Goal: Task Accomplishment & Management: Complete application form

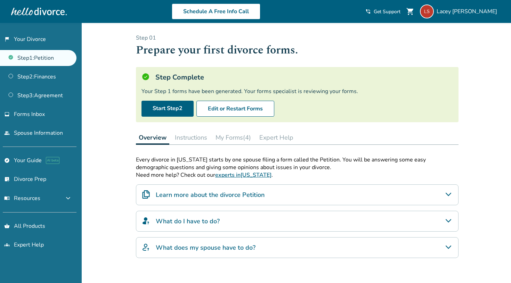
click at [242, 135] on button "My Forms (4)" at bounding box center [233, 138] width 41 height 14
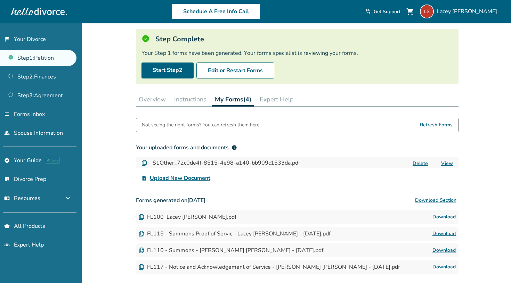
scroll to position [40, 0]
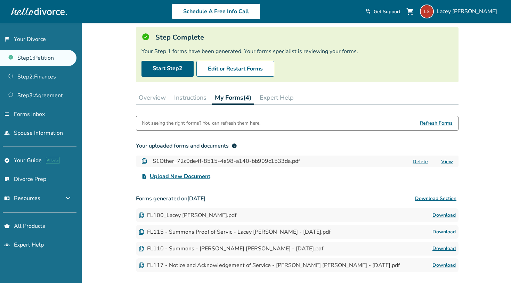
click at [441, 217] on link "Download" at bounding box center [443, 215] width 23 height 8
click at [452, 216] on link "Download" at bounding box center [443, 215] width 23 height 8
click at [442, 159] on link "View" at bounding box center [447, 162] width 12 height 7
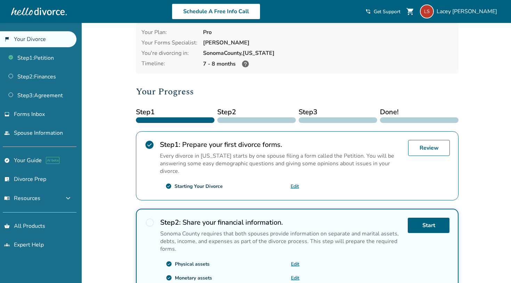
scroll to position [34, 0]
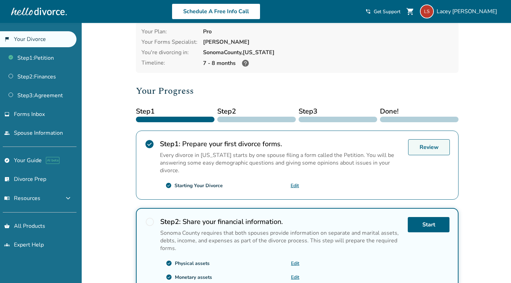
click at [421, 146] on link "Review" at bounding box center [429, 147] width 42 height 16
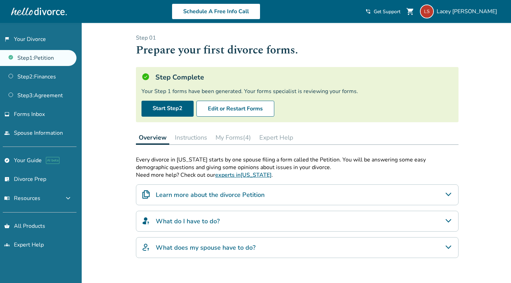
click at [203, 137] on button "Instructions" at bounding box center [191, 138] width 38 height 14
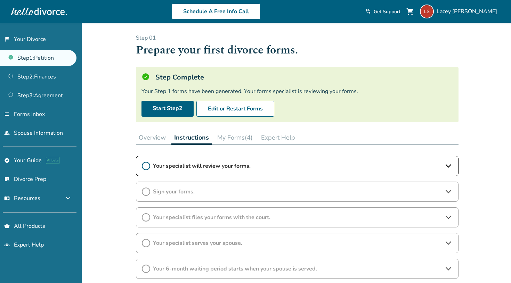
click at [246, 137] on button "My Forms (4)" at bounding box center [234, 138] width 41 height 14
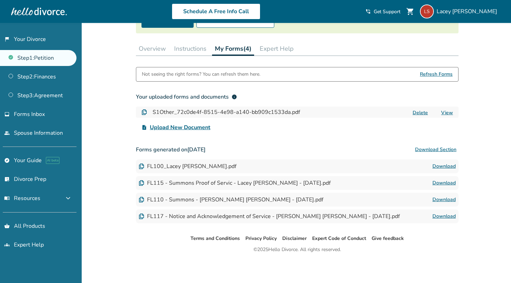
scroll to position [89, 0]
click at [441, 215] on link "Download" at bounding box center [443, 216] width 23 height 8
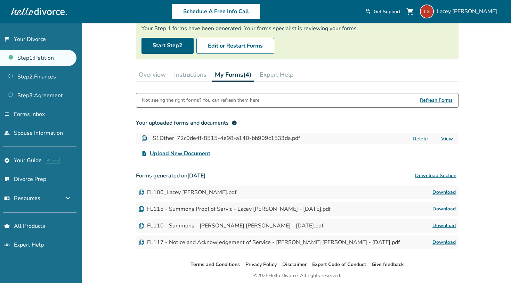
scroll to position [54, 0]
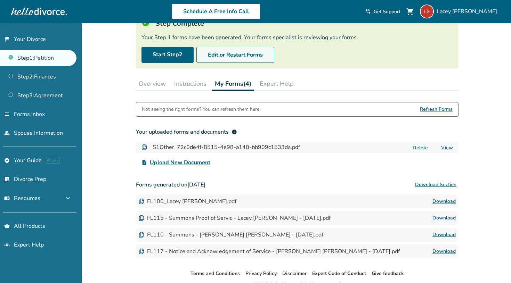
click at [258, 58] on button "Edit or Restart Forms" at bounding box center [235, 55] width 78 height 16
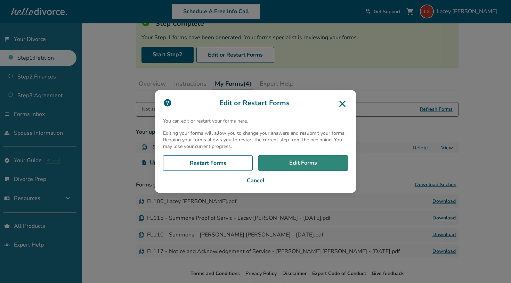
click at [294, 165] on link "Edit Forms" at bounding box center [303, 163] width 90 height 16
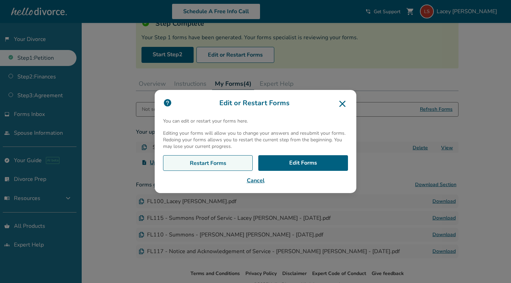
click at [235, 165] on link "Restart Forms" at bounding box center [208, 163] width 90 height 16
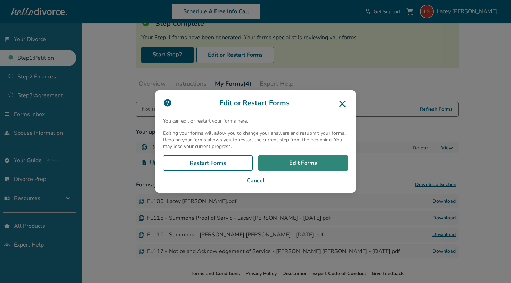
click at [298, 159] on link "Edit Forms" at bounding box center [303, 163] width 90 height 16
click at [342, 104] on icon at bounding box center [342, 104] width 6 height 6
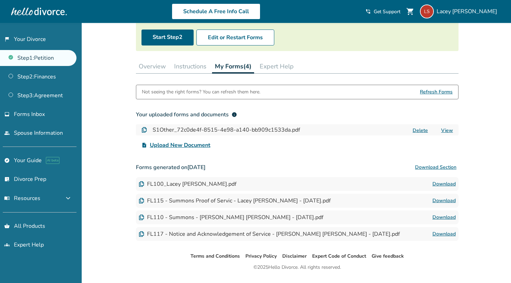
scroll to position [72, 0]
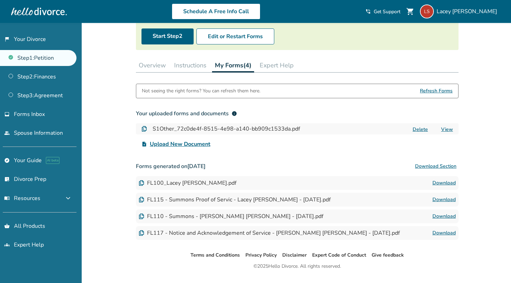
click at [442, 231] on link "Download" at bounding box center [443, 233] width 23 height 8
click at [44, 112] on span "Forms Inbox" at bounding box center [29, 115] width 31 height 8
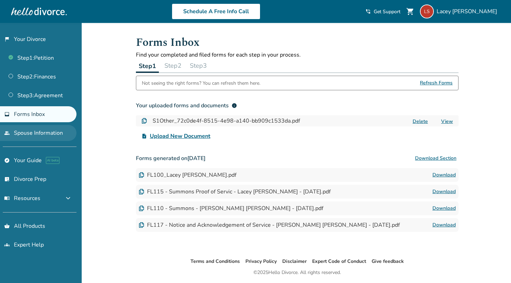
click at [37, 129] on link "people Spouse Information" at bounding box center [38, 133] width 76 height 16
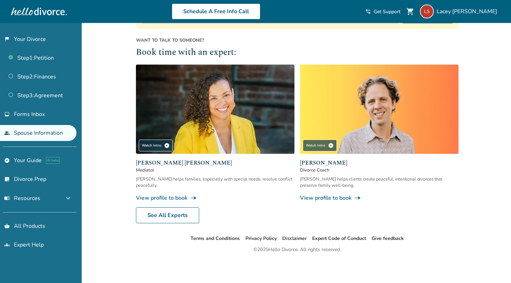
scroll to position [157, 0]
click at [179, 217] on link "See All Experts" at bounding box center [167, 216] width 63 height 16
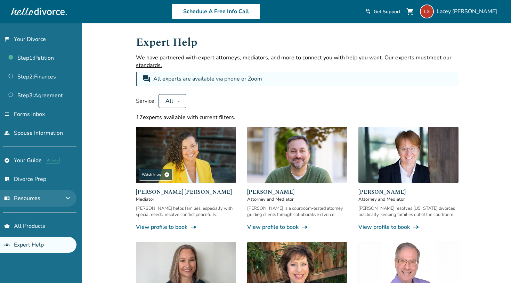
click at [51, 200] on button "menu_book Resources expand_more" at bounding box center [38, 198] width 76 height 17
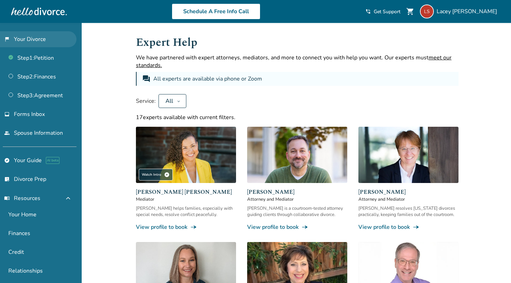
click at [37, 37] on link "flag_2 Your Divorce" at bounding box center [38, 39] width 76 height 16
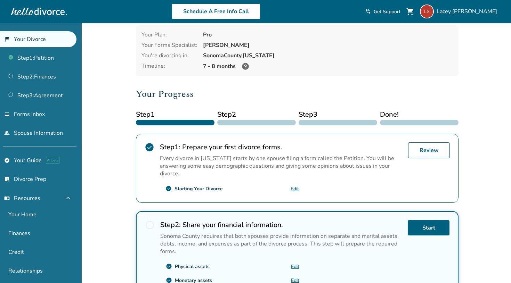
scroll to position [42, 0]
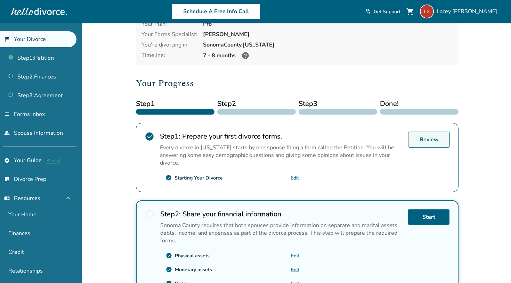
click at [438, 140] on link "Review" at bounding box center [429, 140] width 42 height 16
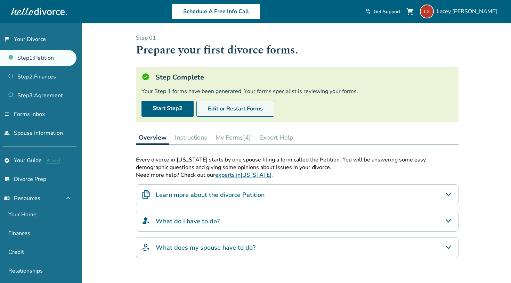
click at [261, 109] on button "Edit or Restart Forms" at bounding box center [235, 109] width 78 height 16
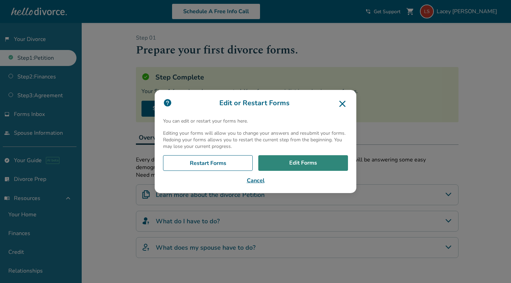
click at [322, 168] on link "Edit Forms" at bounding box center [303, 163] width 90 height 16
click at [341, 103] on icon at bounding box center [342, 103] width 11 height 11
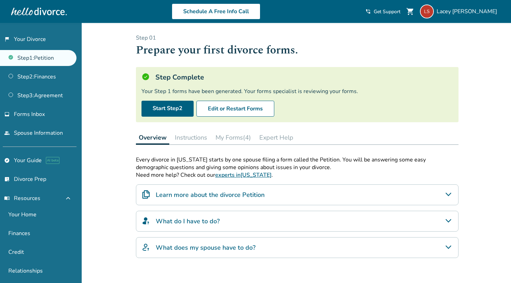
click at [292, 137] on button "Expert Help" at bounding box center [277, 138] width 40 height 14
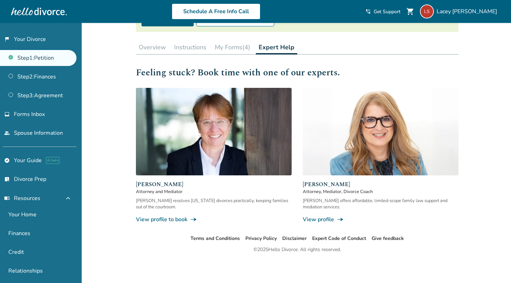
scroll to position [90, 0]
click at [45, 42] on link "flag_2 Your Divorce" at bounding box center [38, 39] width 76 height 16
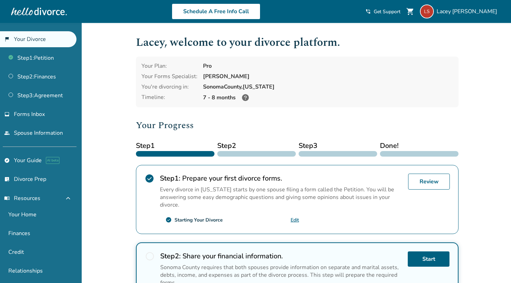
click at [292, 220] on link "Edit" at bounding box center [295, 220] width 8 height 7
click at [49, 61] on link "Step 1 : Petition" at bounding box center [38, 58] width 76 height 16
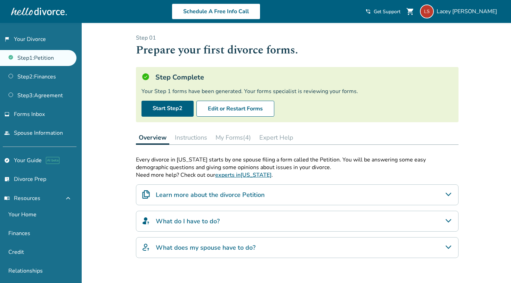
click at [246, 137] on button "My Forms (4)" at bounding box center [233, 138] width 41 height 14
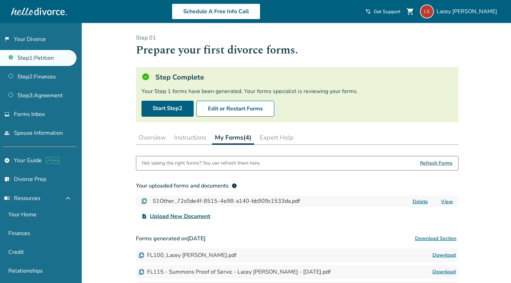
click at [205, 138] on button "Instructions" at bounding box center [190, 138] width 38 height 14
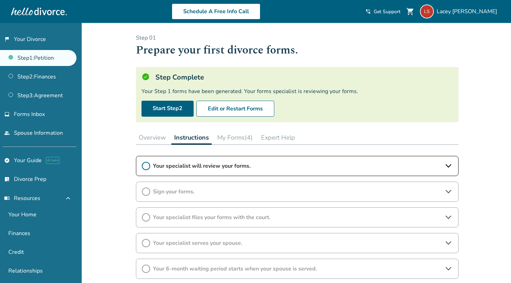
click at [282, 166] on span "Your specialist will review your forms." at bounding box center [297, 166] width 289 height 8
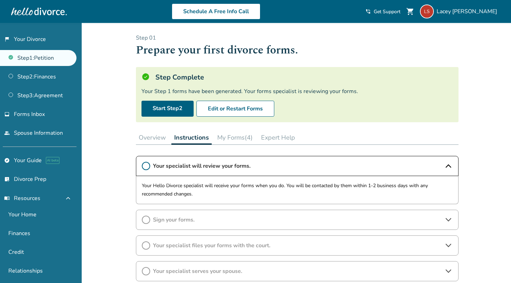
click at [147, 163] on icon at bounding box center [146, 166] width 8 height 8
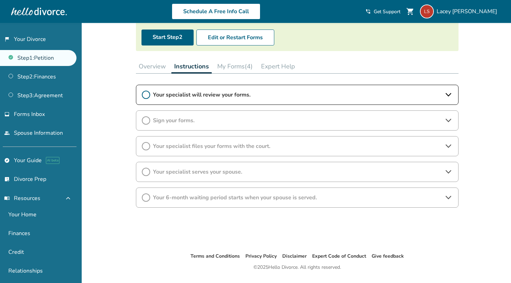
scroll to position [72, 0]
click at [40, 77] on link "Step 2 : Finances" at bounding box center [38, 77] width 76 height 16
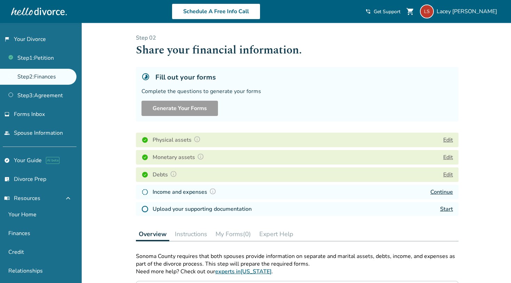
click at [448, 195] on link "Continue" at bounding box center [441, 192] width 23 height 8
